Goal: Complete application form

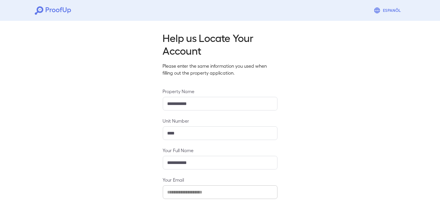
scroll to position [61, 0]
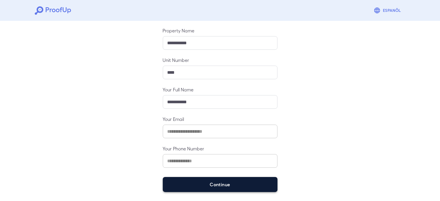
click at [208, 184] on button "Continue" at bounding box center [220, 184] width 115 height 15
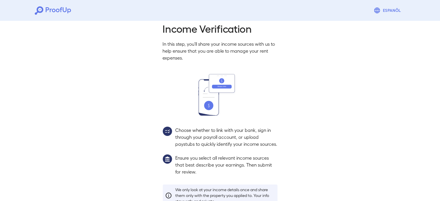
scroll to position [53, 0]
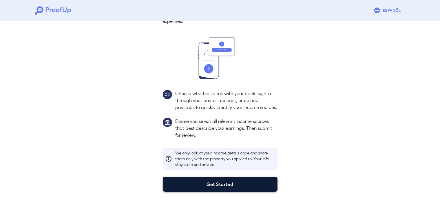
click at [219, 181] on button "Get Started" at bounding box center [220, 184] width 115 height 15
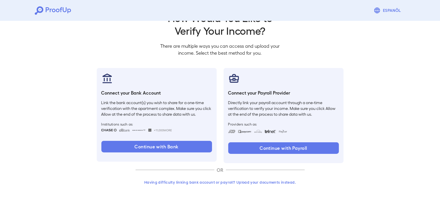
scroll to position [20, 0]
